Goal: Find specific page/section: Find specific page/section

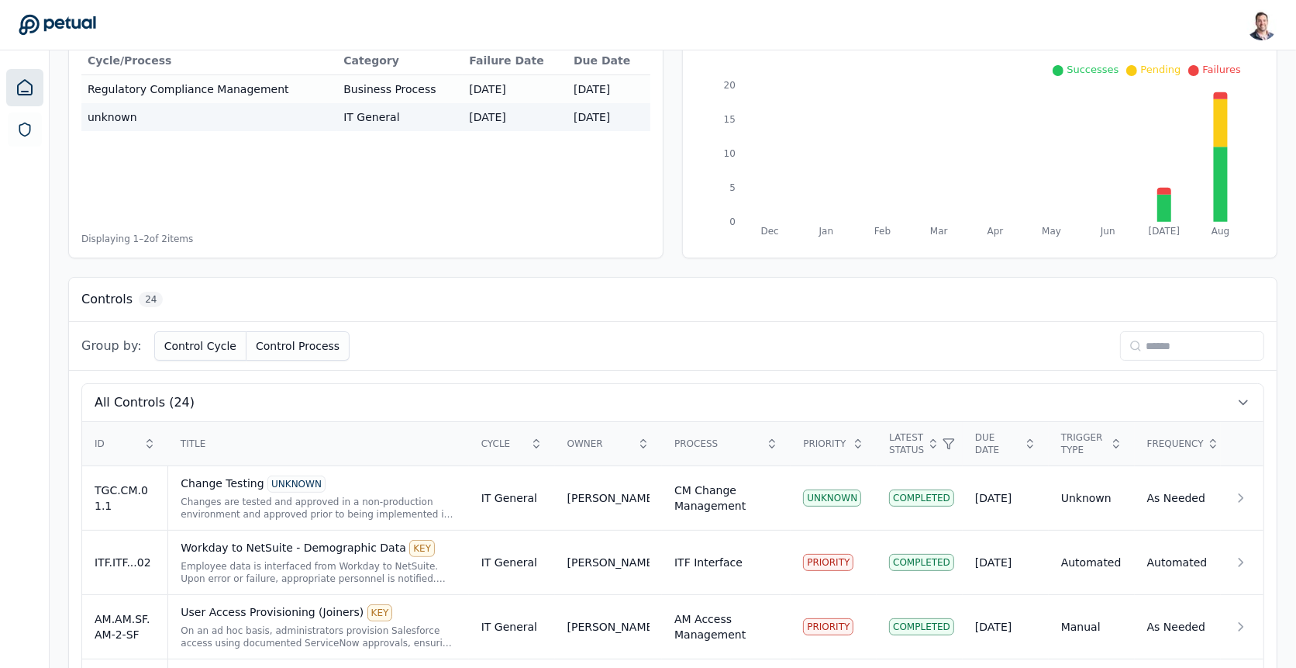
scroll to position [364, 0]
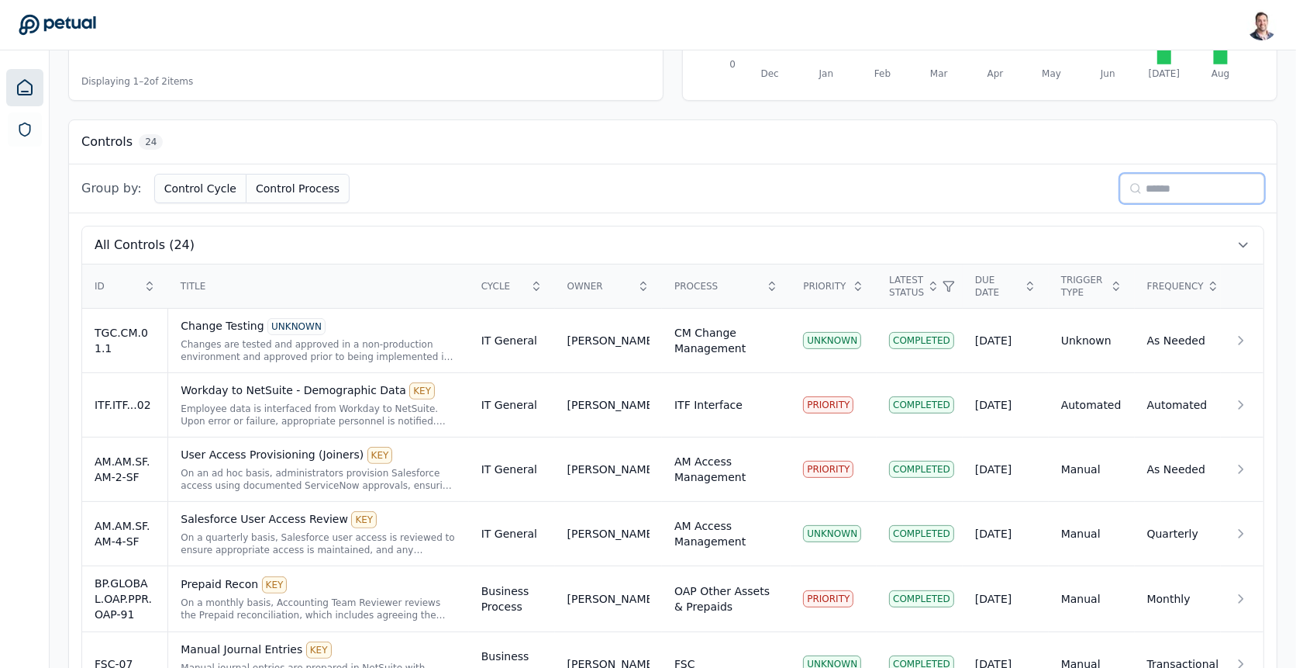
click at [1161, 182] on input at bounding box center [1192, 188] width 144 height 29
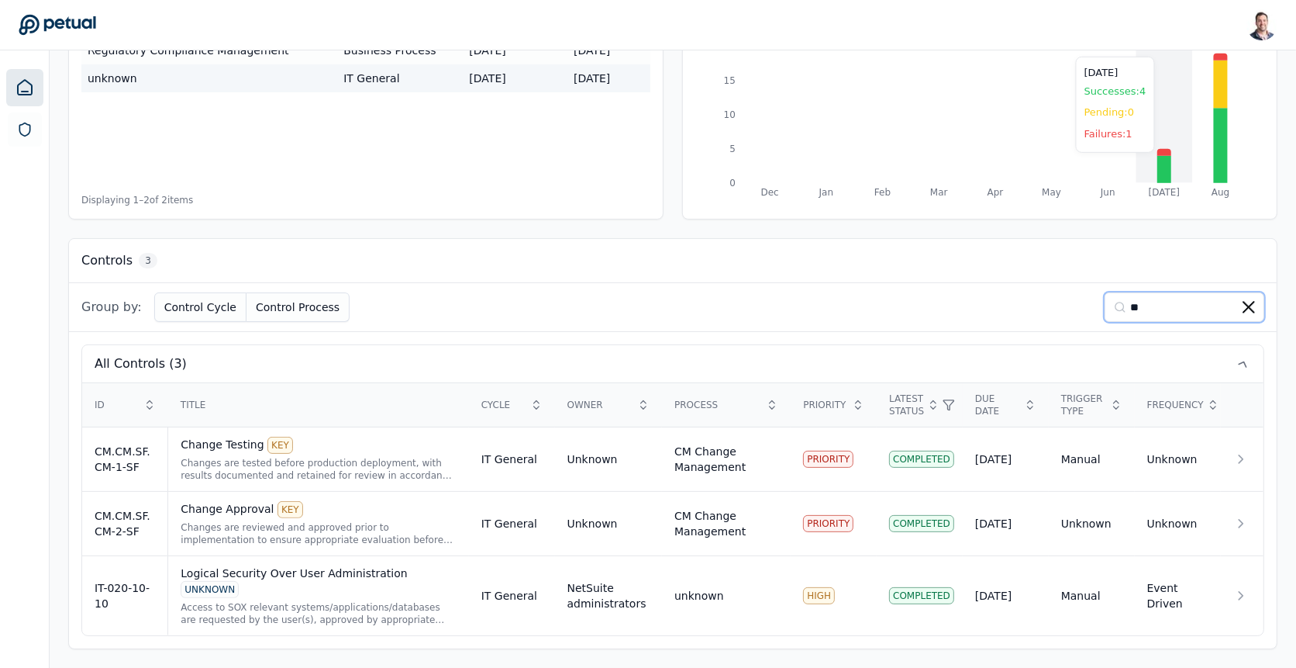
scroll to position [221, 0]
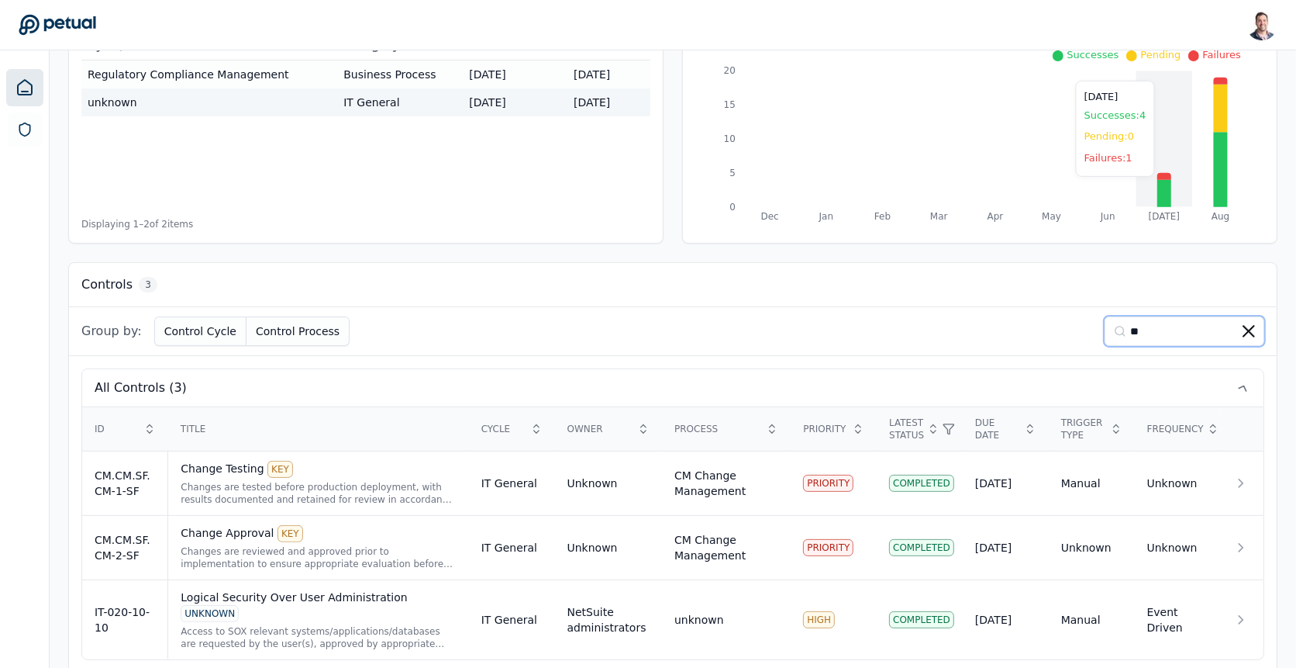
type input "**"
click at [239, 605] on div "UNKNOWN" at bounding box center [210, 613] width 58 height 17
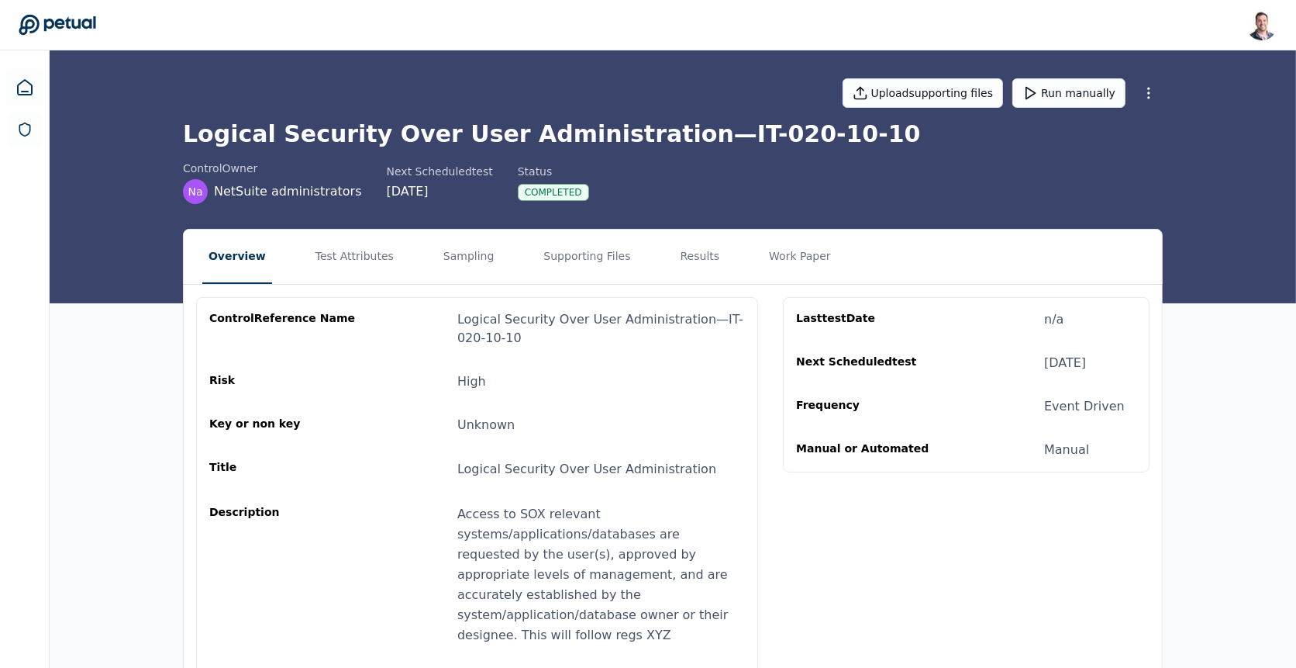
click at [389, 274] on nav "Overview Test Attributes Sampling Supporting Files Results Work Paper" at bounding box center [673, 256] width 978 height 54
click at [368, 254] on button "Test Attributes" at bounding box center [354, 256] width 91 height 54
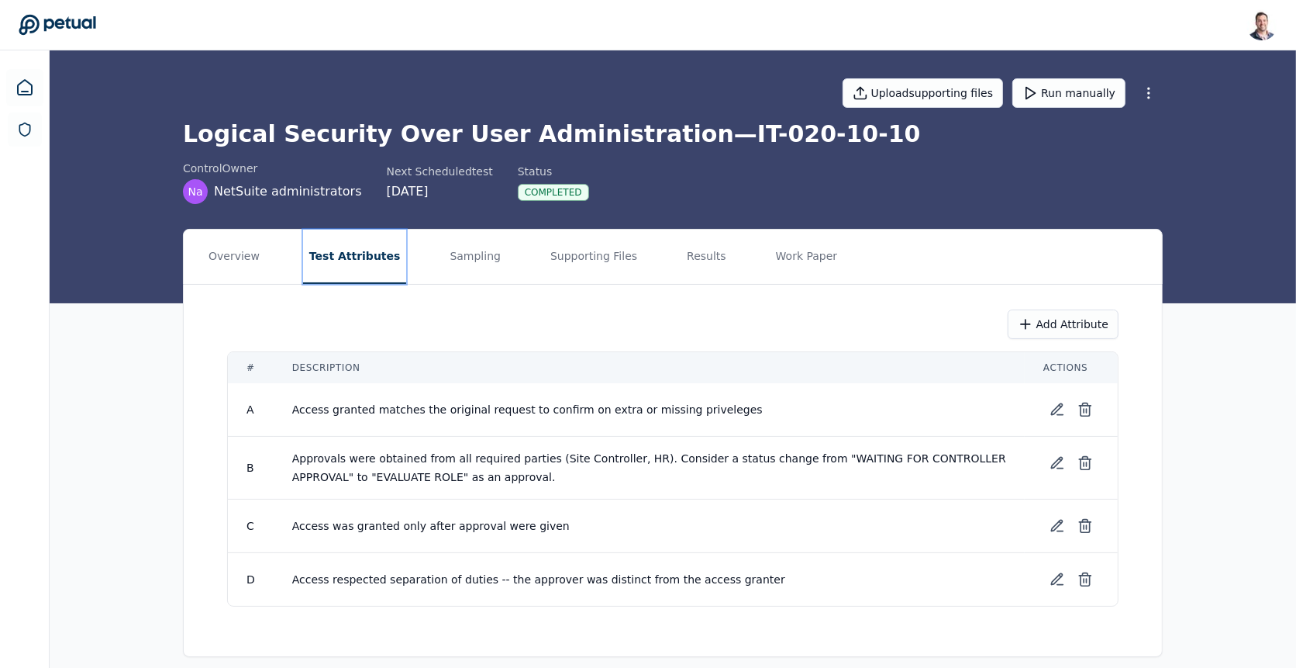
scroll to position [9, 0]
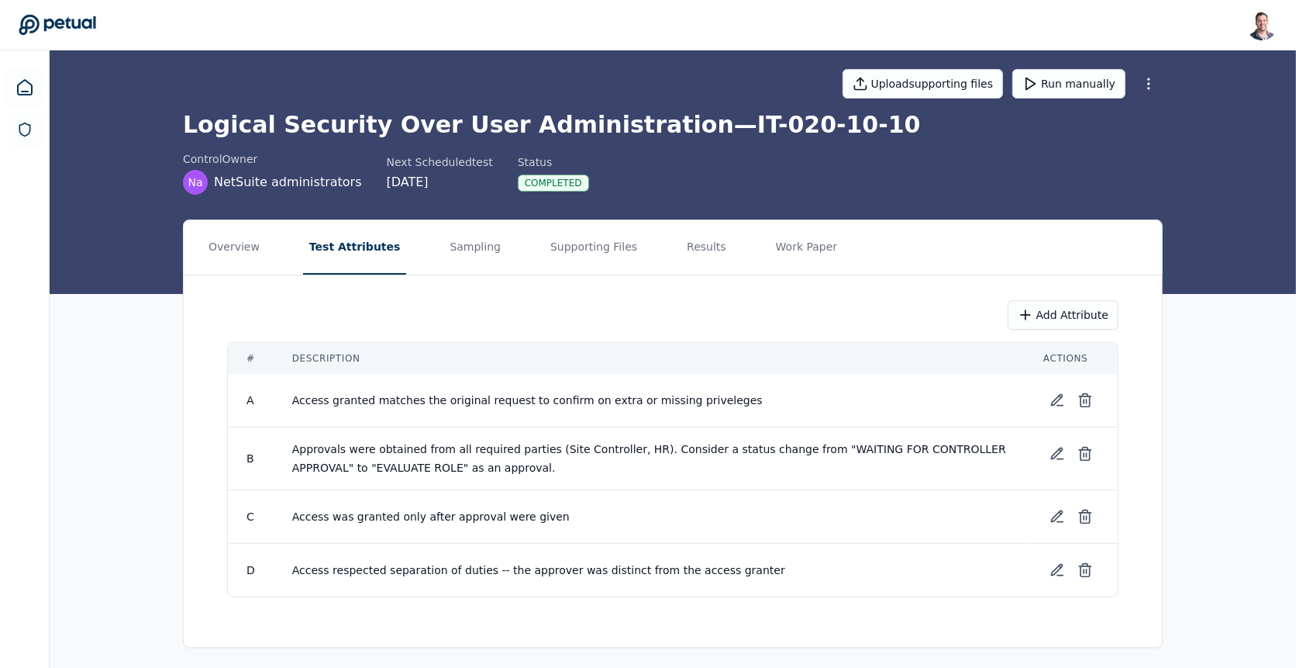
click at [679, 387] on td "Access granted matches the original request to confirm on extra or missing priv…" at bounding box center [649, 400] width 751 height 53
